Goal: Navigation & Orientation: Find specific page/section

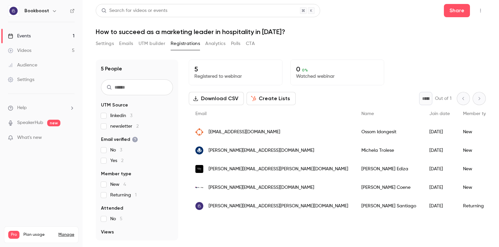
click at [46, 35] on link "Events 1" at bounding box center [41, 36] width 83 height 15
